Goal: Transaction & Acquisition: Register for event/course

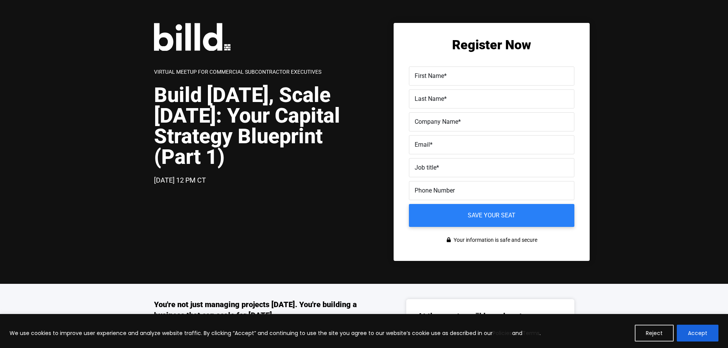
click at [480, 76] on label "First Name *" at bounding box center [492, 76] width 154 height 11
click at [480, 76] on input "First Name *" at bounding box center [491, 75] width 165 height 19
type input "[PERSON_NAME]"
type input "Rosling"
type input "Atlas Mechanical Inc"
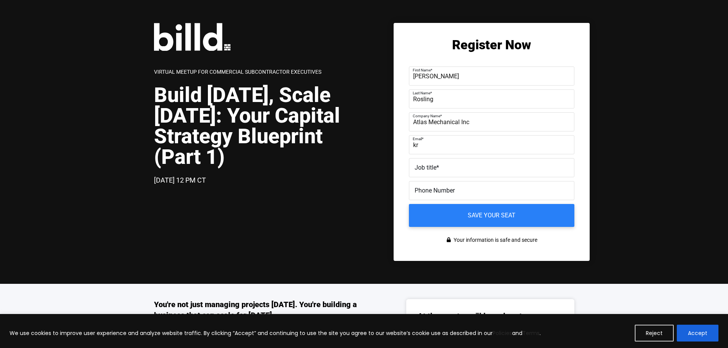
type input "k"
type input "[EMAIL_ADDRESS][DOMAIN_NAME]"
click at [472, 188] on label "Phone Number" at bounding box center [491, 185] width 156 height 11
click at [472, 188] on input "[PHONE_NUMBER]" at bounding box center [491, 190] width 165 height 19
drag, startPoint x: 448, startPoint y: 187, endPoint x: 370, endPoint y: 190, distance: 78.4
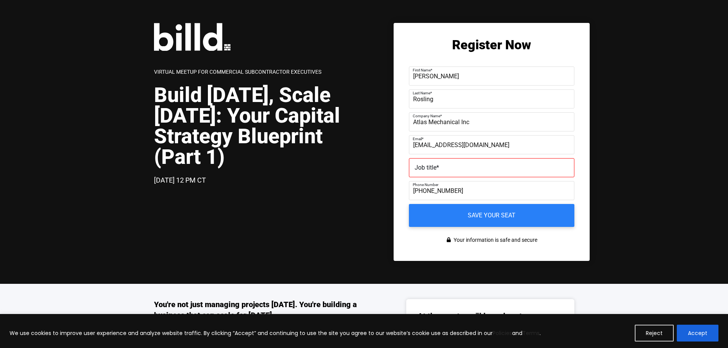
click at [371, 190] on div "Virtual Meetup for Commercial Subcontractor Executives Build [DATE], Scale [DAT…" at bounding box center [372, 142] width 436 height 238
click at [549, 197] on input "[PHONE_NUMBER]" at bounding box center [491, 190] width 165 height 19
click at [548, 195] on input "[PHONE_NUMBER]" at bounding box center [491, 190] width 165 height 19
click at [488, 197] on input "[PHONE_NUMBER]" at bounding box center [491, 190] width 165 height 19
drag, startPoint x: 464, startPoint y: 194, endPoint x: 382, endPoint y: 198, distance: 81.8
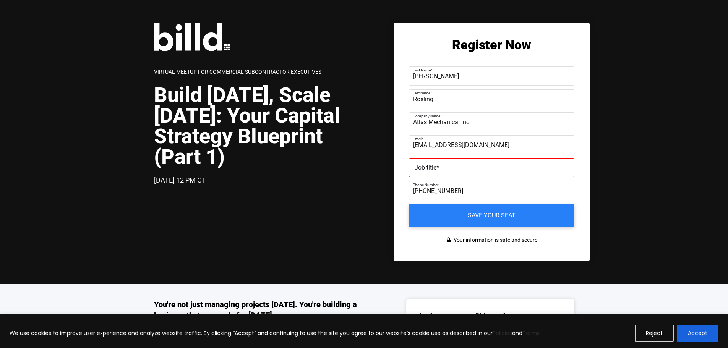
click at [382, 198] on div "Virtual Meetup for Commercial Subcontractor Executives Build [DATE], Scale [DAT…" at bounding box center [372, 142] width 436 height 238
type input "[PHONE_NUMBER]"
click at [522, 218] on input "Save your seat" at bounding box center [492, 216] width 174 height 24
click at [476, 167] on label "Job title *" at bounding box center [492, 167] width 154 height 11
click at [476, 167] on input "Job title *" at bounding box center [491, 167] width 165 height 19
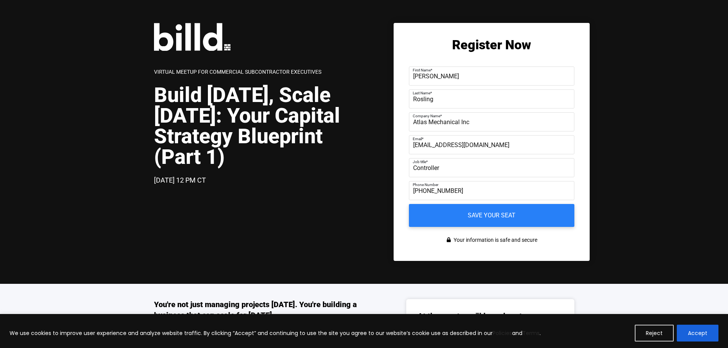
type input "Controller"
click at [409, 204] on input "Save your seat" at bounding box center [491, 215] width 165 height 23
